Goal: Obtain resource: Download file/media

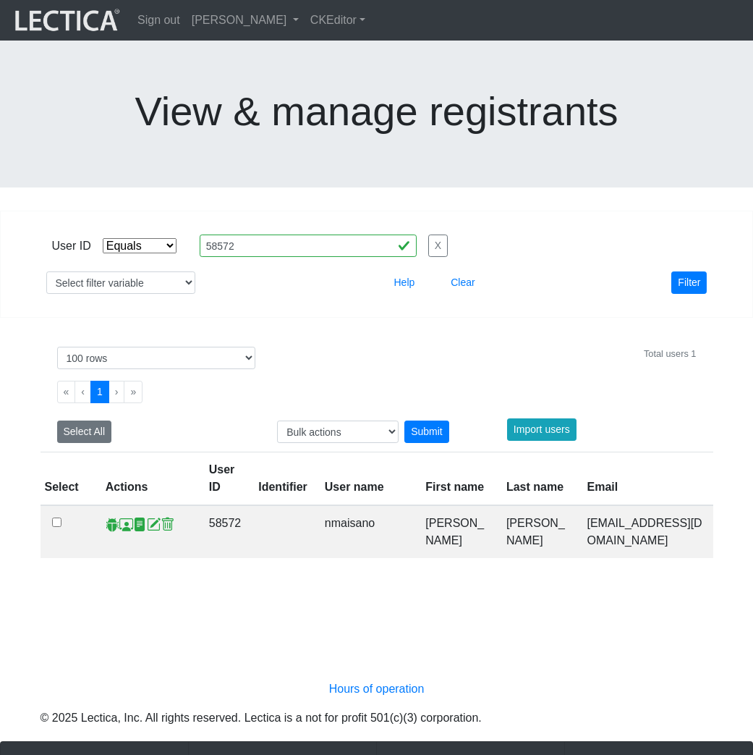
select select "equal"
select select "100"
click at [299, 20] on link "[PERSON_NAME]" at bounding box center [245, 20] width 119 height 29
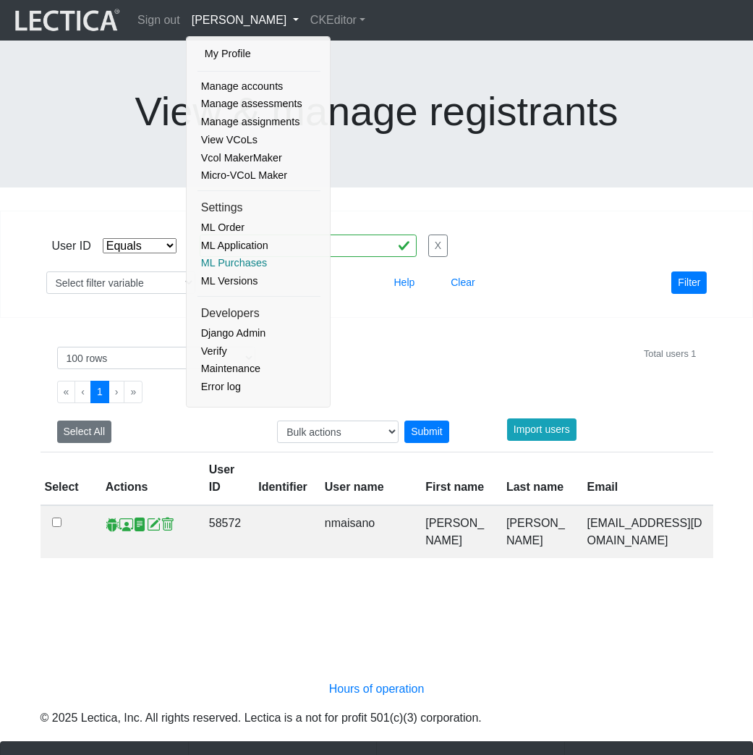
click at [241, 258] on link "ML Purchases" at bounding box center [258, 263] width 123 height 18
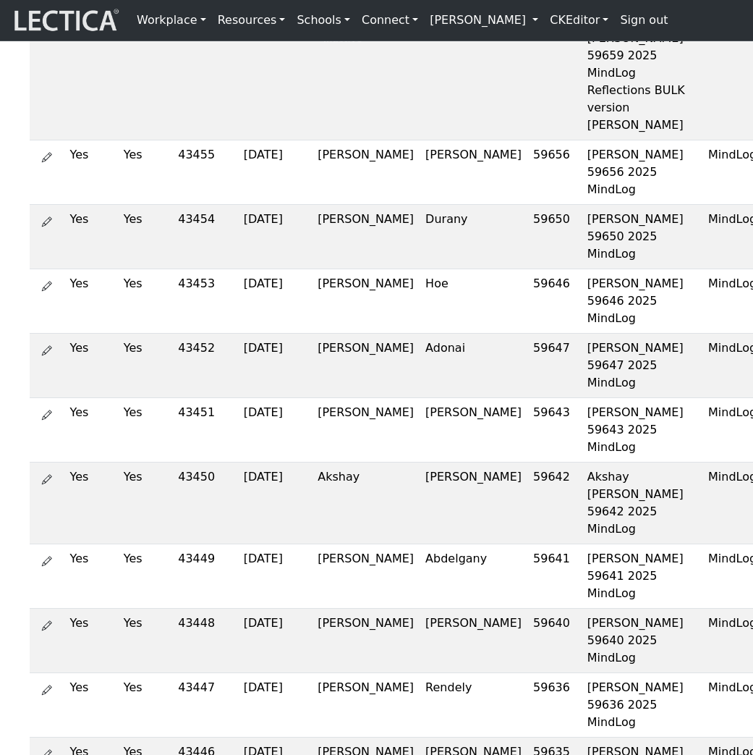
scroll to position [58, 0]
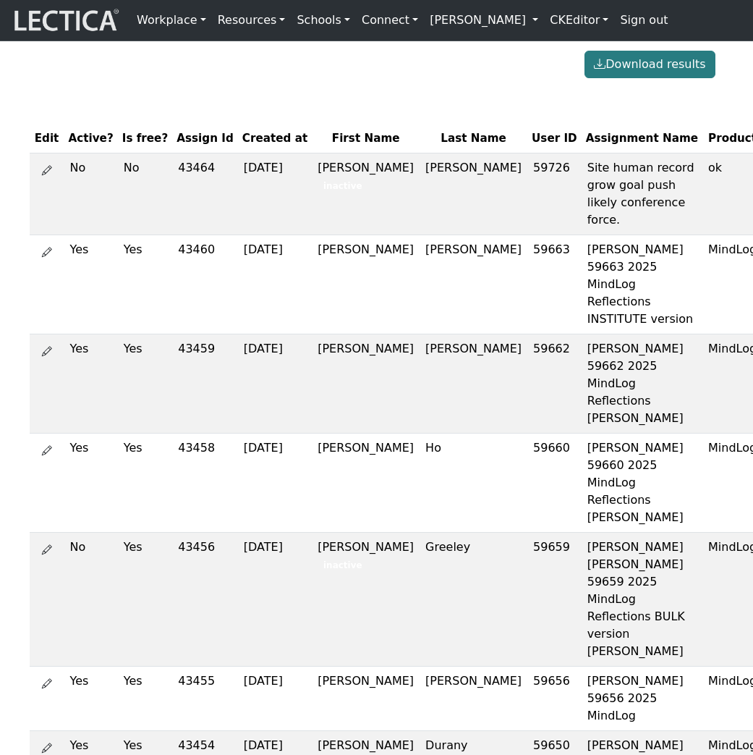
click at [670, 78] on button "Download results" at bounding box center [650, 64] width 130 height 27
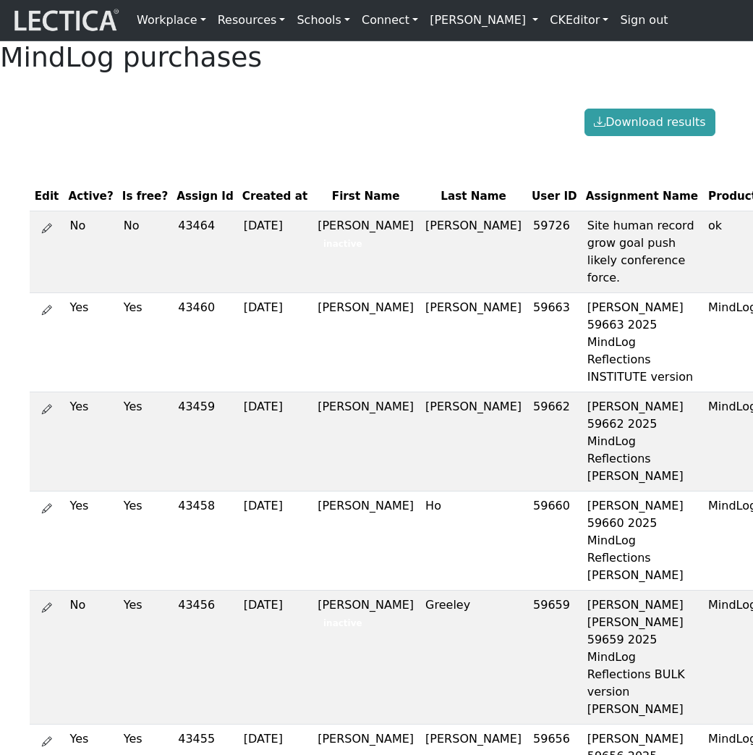
scroll to position [-1, 0]
click at [312, 136] on div "Download results" at bounding box center [377, 122] width 694 height 27
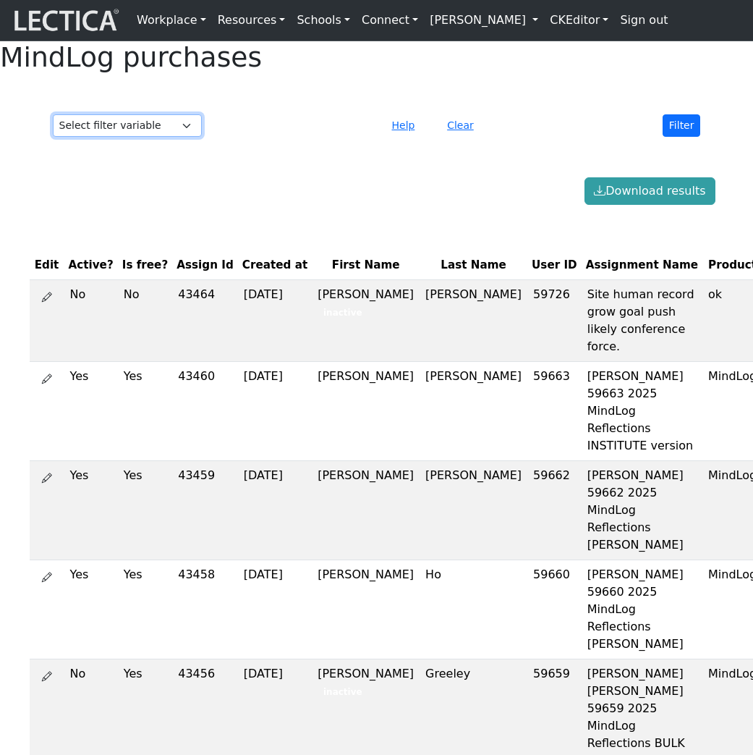
select select "name"
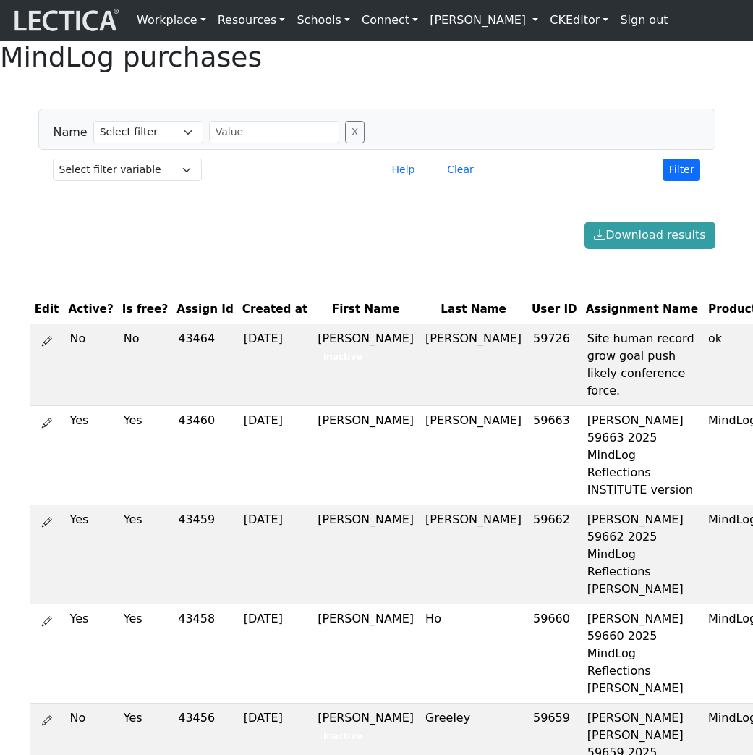
click at [350, 249] on div "Download results" at bounding box center [377, 234] width 694 height 27
click at [106, 150] on div "Name Select filter Contains Equals Does not equal Starts with Ends with Matches…" at bounding box center [376, 129] width 677 height 41
select select "amount_paid"
select select
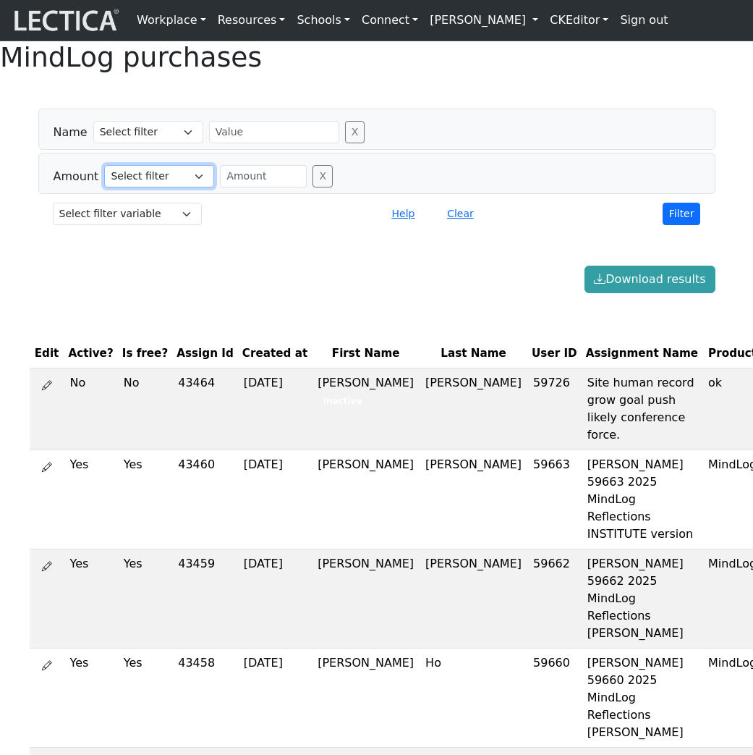
select select "gt"
click at [235, 187] on input "number" at bounding box center [263, 176] width 87 height 22
type input "24"
click at [345, 143] on button "X" at bounding box center [355, 132] width 20 height 22
select select "gt"
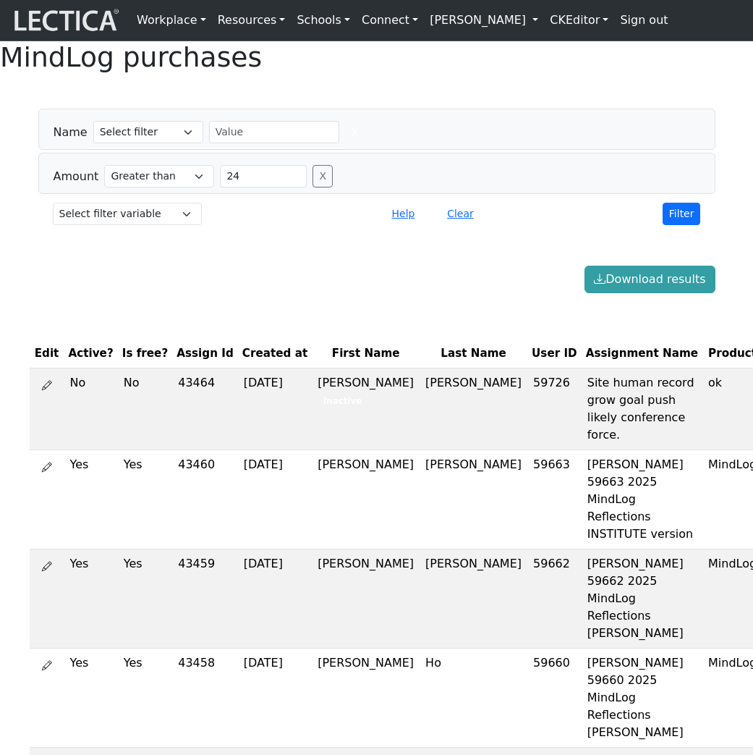
type input "24"
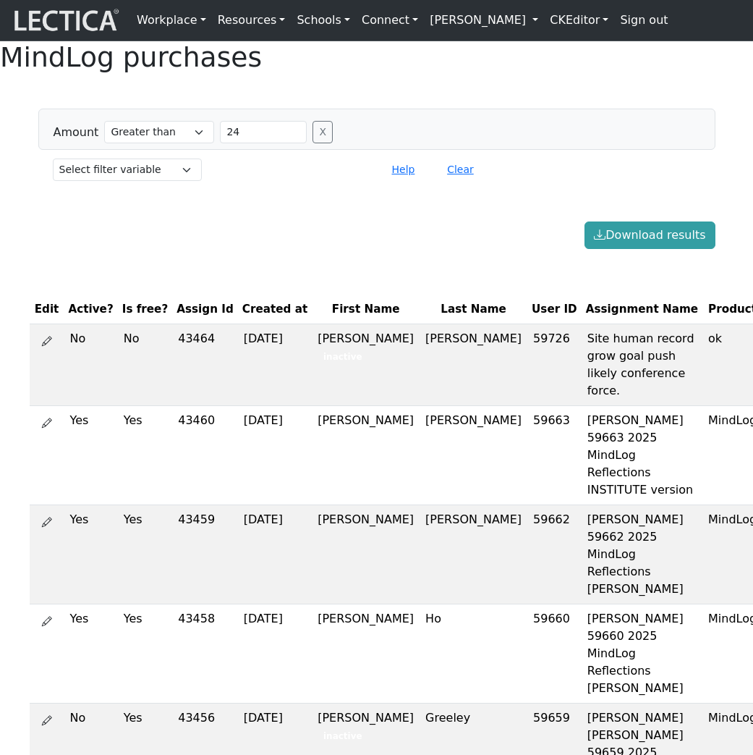
click at [688, 181] on button "Filter" at bounding box center [682, 169] width 38 height 22
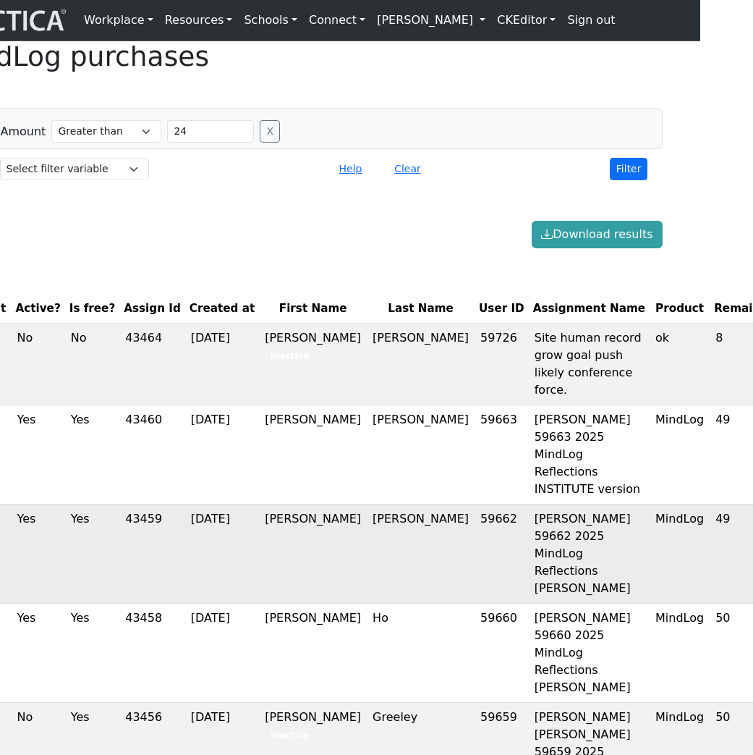
scroll to position [1, 0]
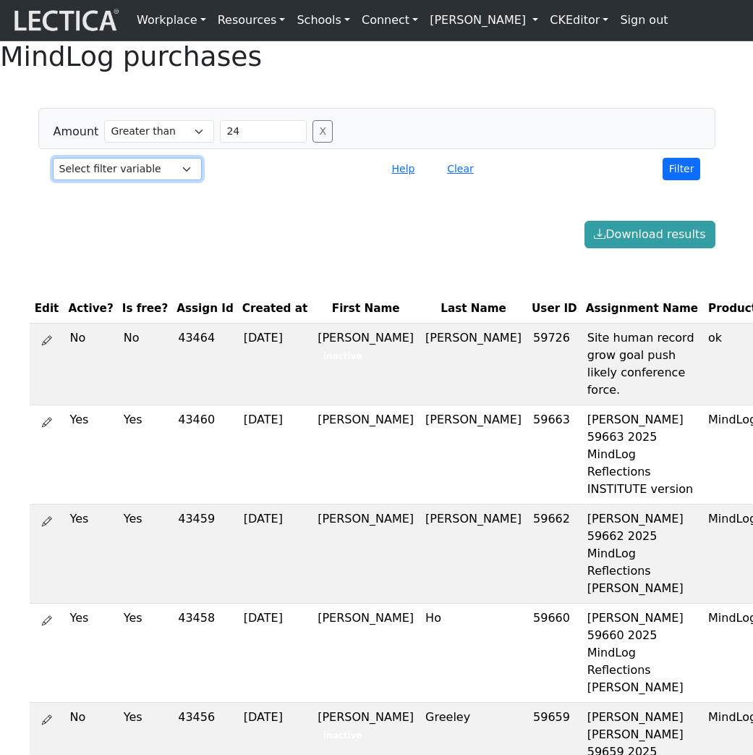
select select "name"
select select
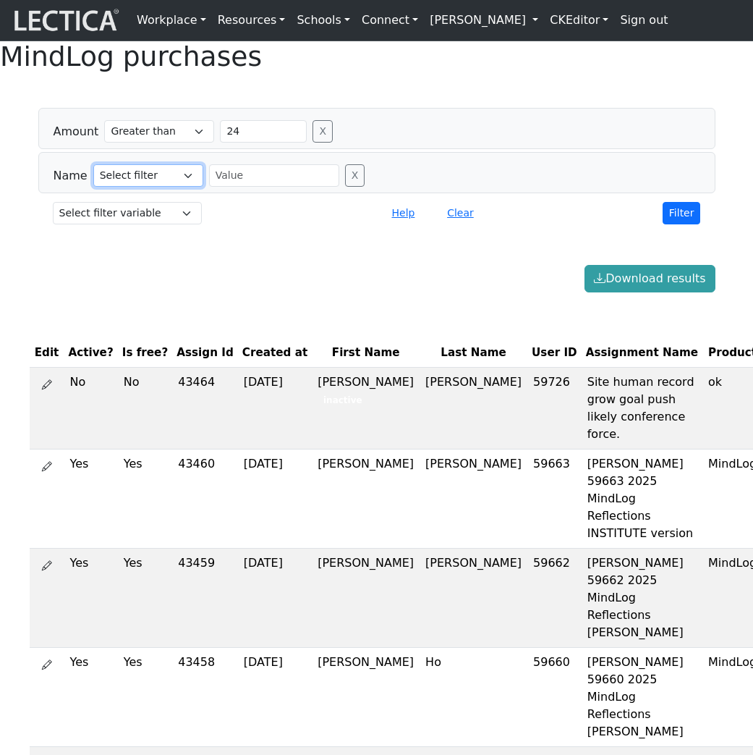
select select "icontains"
click at [315, 143] on button "X" at bounding box center [323, 131] width 20 height 22
select select "icontains"
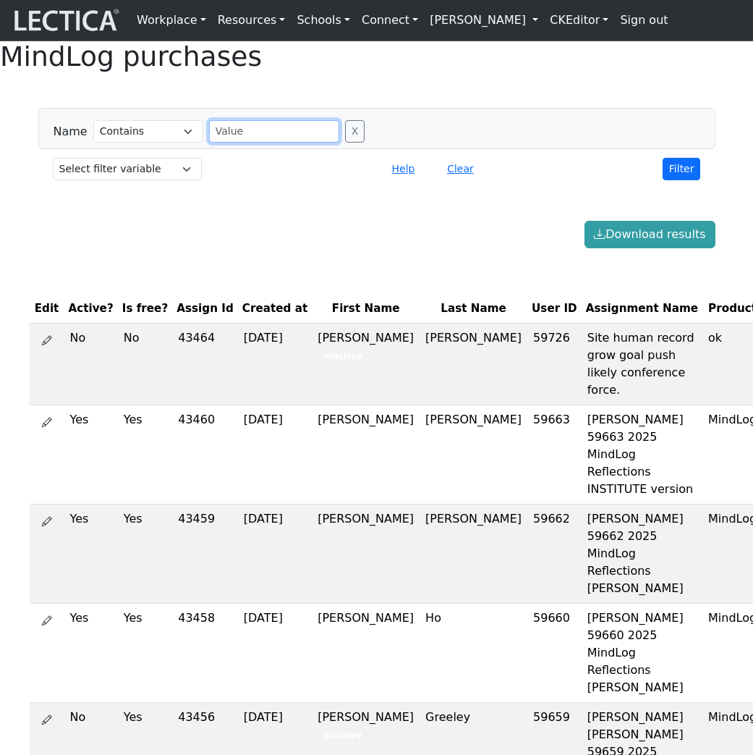
click at [236, 143] on input "text" at bounding box center [274, 131] width 130 height 22
type input "lee"
click at [682, 180] on button "Filter" at bounding box center [682, 169] width 38 height 22
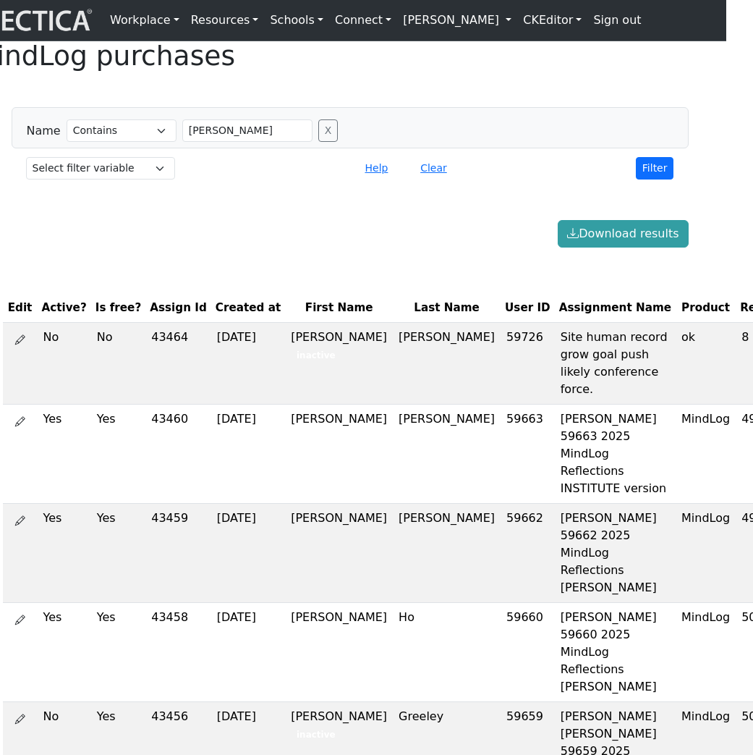
scroll to position [1, 0]
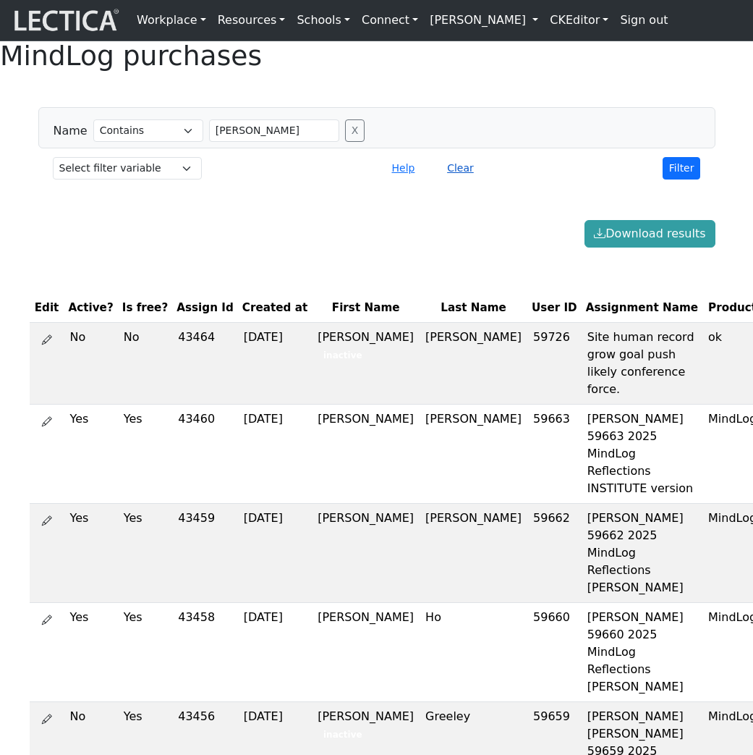
click at [462, 179] on button "Clear" at bounding box center [461, 168] width 40 height 22
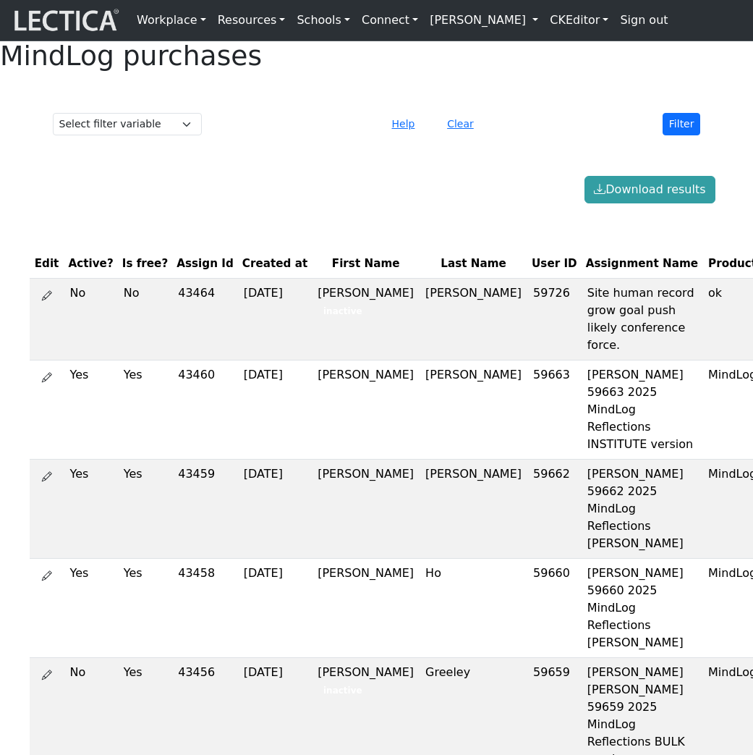
click at [300, 203] on div "Download results" at bounding box center [377, 189] width 694 height 27
